Goal: Task Accomplishment & Management: Use online tool/utility

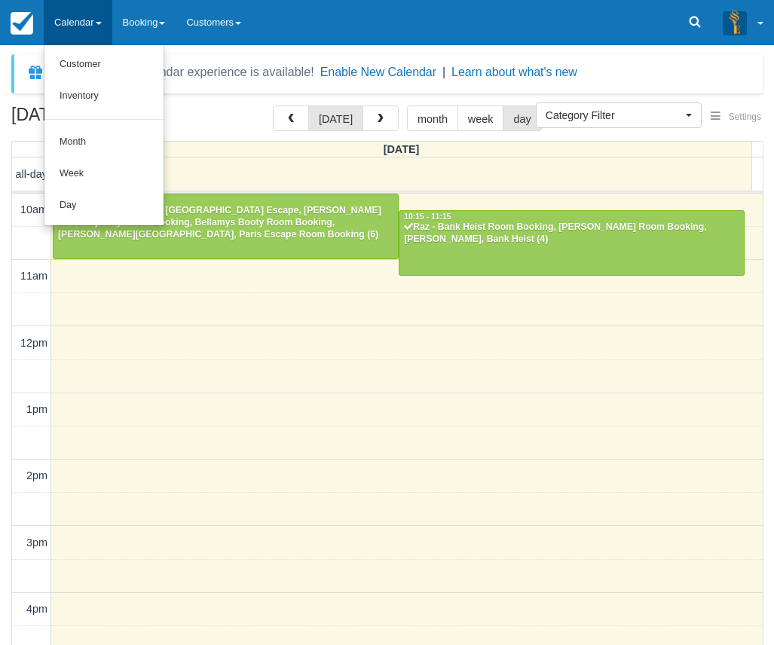
select select
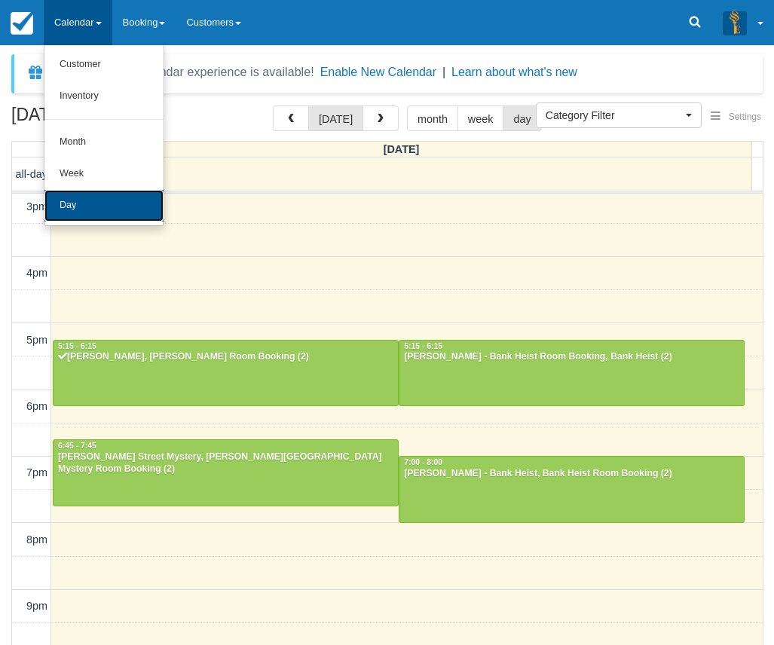
click at [88, 197] on link "Day" at bounding box center [103, 206] width 119 height 32
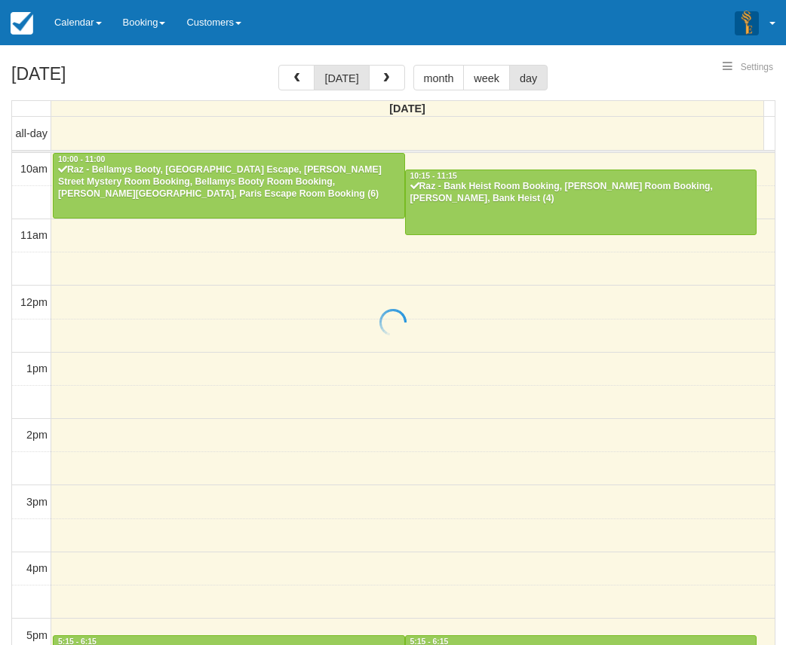
select select
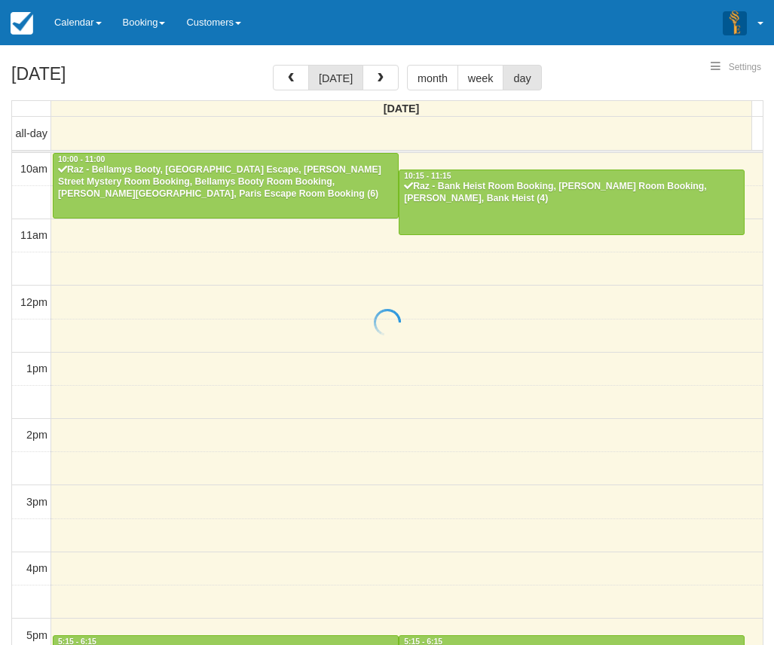
scroll to position [337, 0]
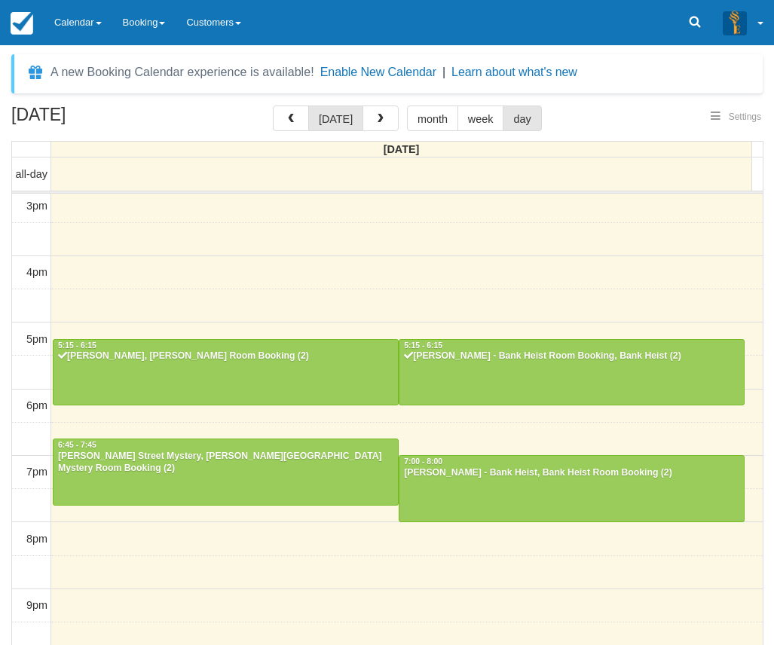
select select
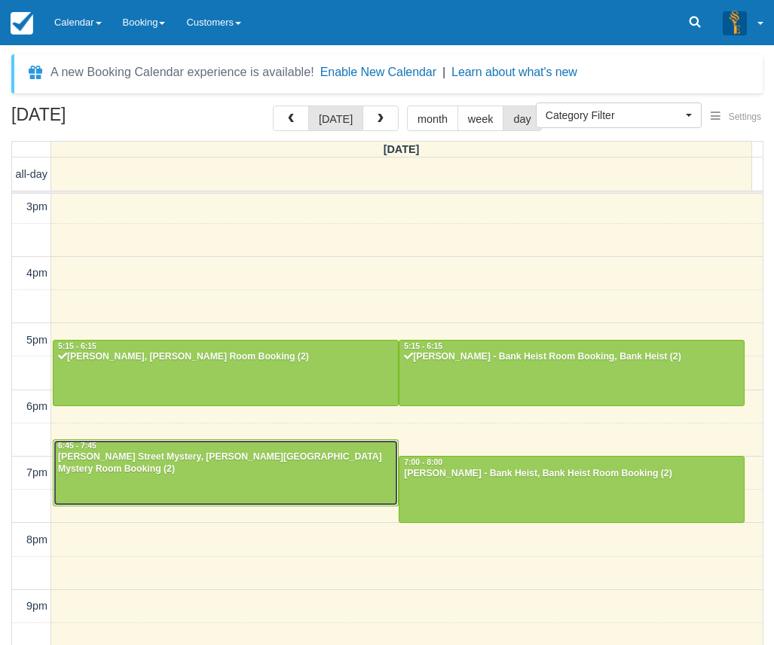
scroll to position [48, 0]
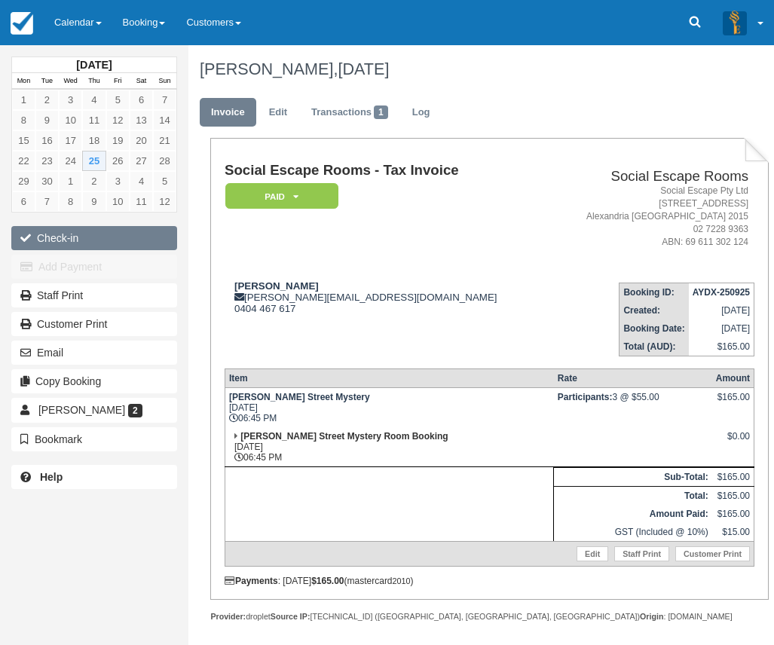
click at [130, 234] on button "Check-in" at bounding box center [94, 238] width 166 height 24
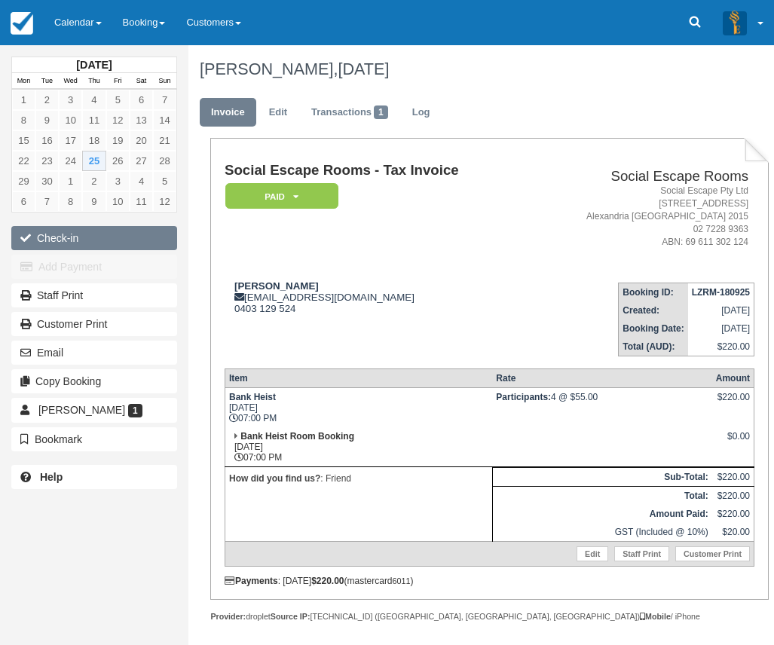
click at [98, 231] on button "Check-in" at bounding box center [94, 238] width 166 height 24
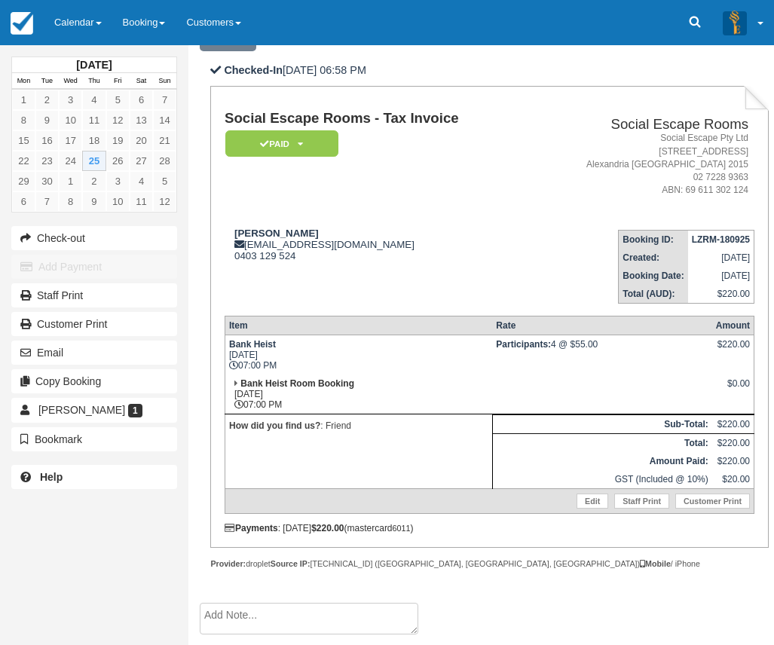
scroll to position [143, 0]
